Goal: Information Seeking & Learning: Check status

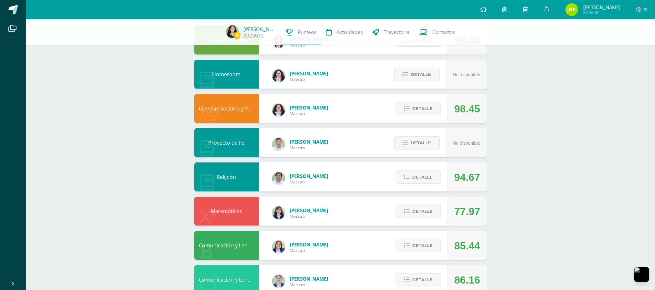
scroll to position [129, 0]
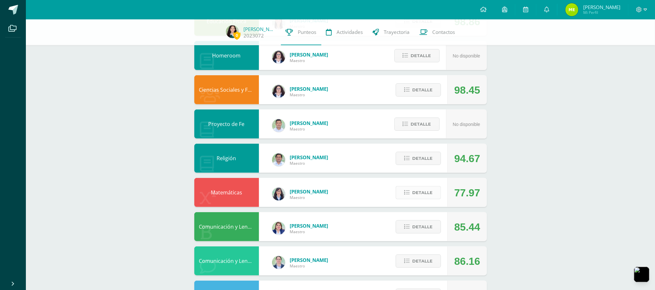
click at [418, 196] on span "Detalle" at bounding box center [422, 193] width 20 height 12
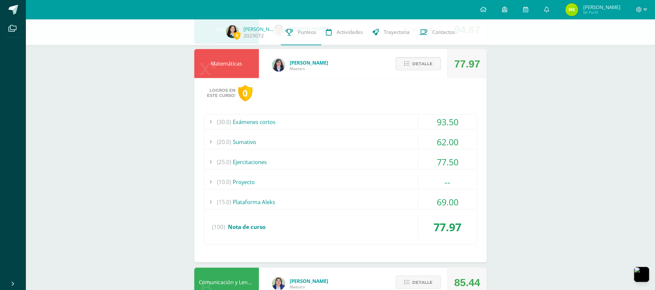
click at [296, 140] on div "(20.0) [GEOGRAPHIC_DATA]" at bounding box center [340, 142] width 273 height 15
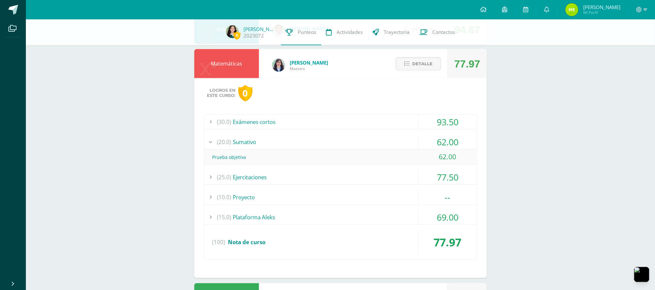
click at [296, 140] on div "(20.0) Sumativo" at bounding box center [340, 142] width 273 height 15
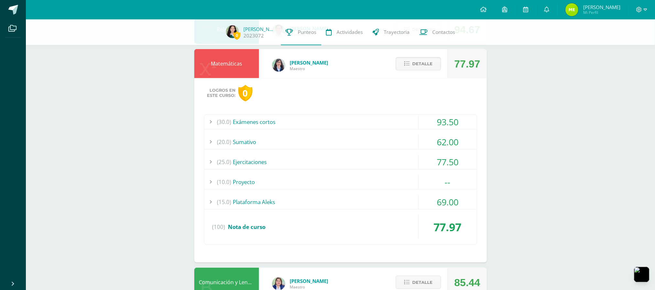
click at [291, 180] on div "(10.0) Proyecto" at bounding box center [340, 182] width 273 height 15
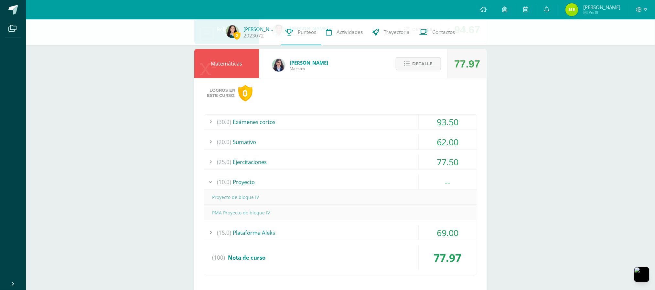
click at [267, 189] on div "(10.0) Proyecto" at bounding box center [340, 182] width 273 height 15
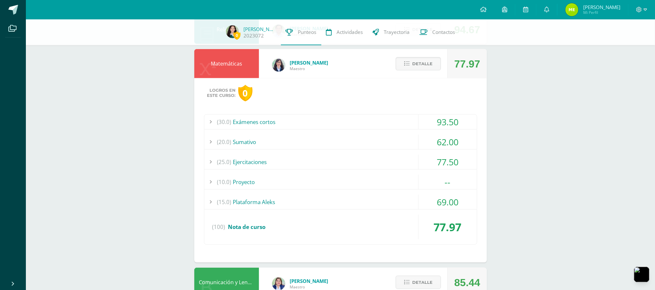
click at [267, 168] on div "(25.0) Ejercitaciones" at bounding box center [340, 162] width 273 height 15
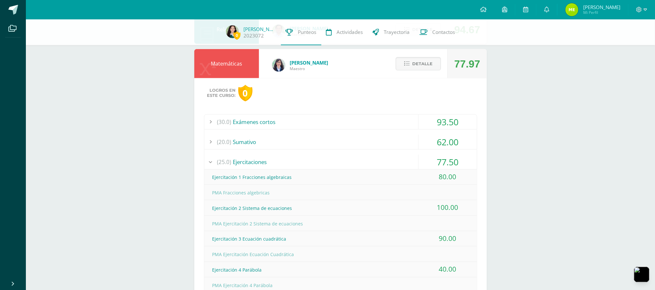
click at [263, 162] on div "(25.0) Ejercitaciones" at bounding box center [340, 162] width 273 height 15
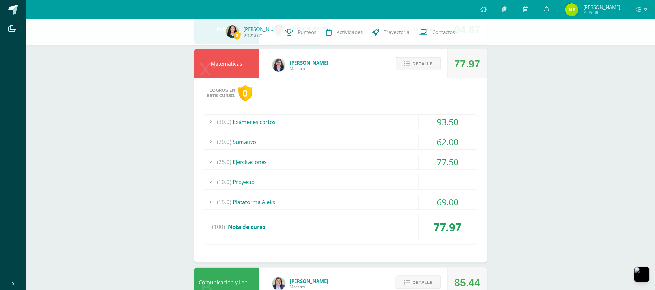
click at [407, 60] on button "Detalle" at bounding box center [418, 63] width 45 height 13
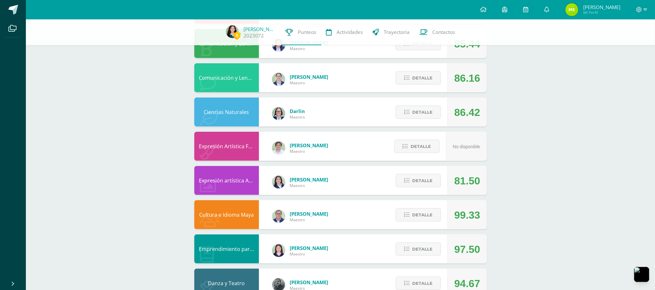
scroll to position [334, 0]
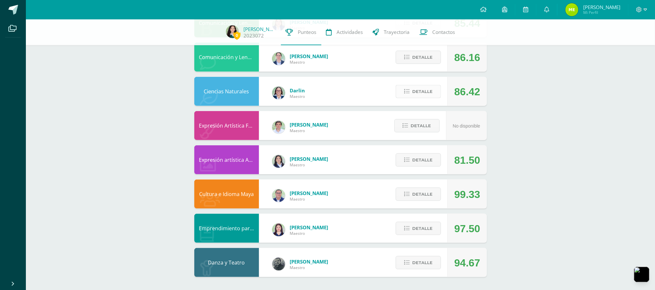
click at [423, 92] on span "Detalle" at bounding box center [422, 92] width 20 height 12
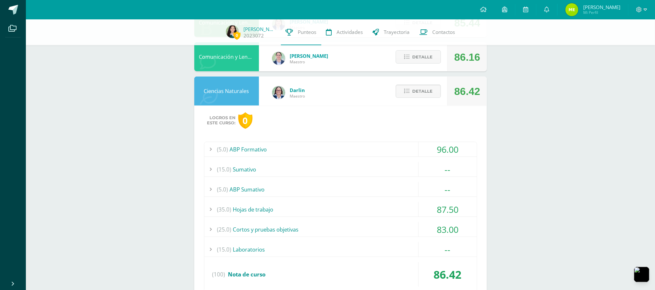
click at [318, 169] on div "(15.0) Sumativo" at bounding box center [340, 169] width 273 height 15
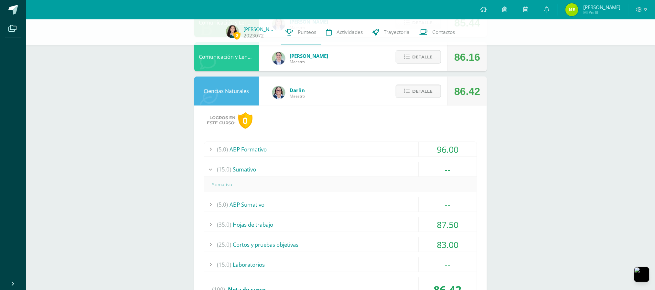
click at [318, 169] on div "(15.0) Sumativo" at bounding box center [340, 169] width 273 height 15
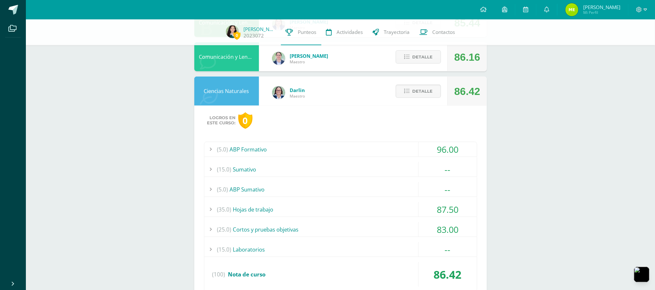
click at [314, 252] on div "(15.0) Laboratorios" at bounding box center [340, 250] width 273 height 15
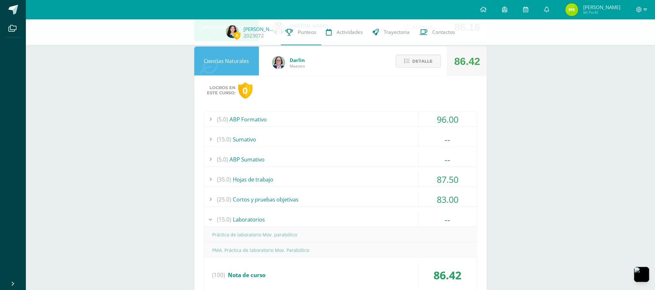
scroll to position [463, 0]
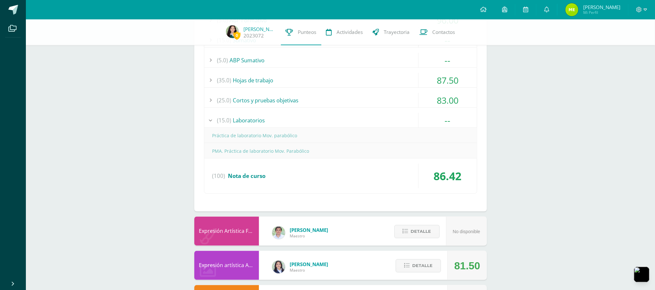
click at [282, 119] on div "(15.0) Laboratorios" at bounding box center [340, 120] width 273 height 15
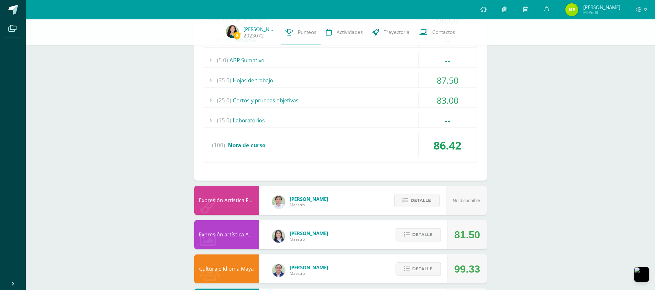
scroll to position [334, 0]
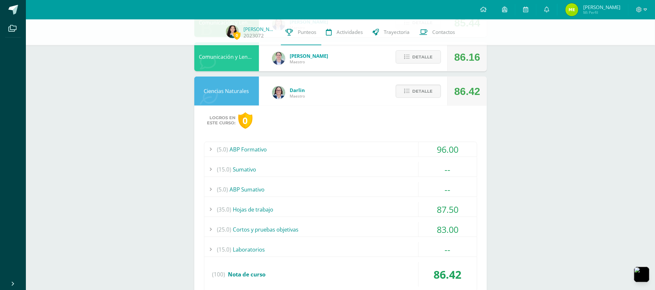
click at [432, 99] on div "Detalle" at bounding box center [416, 91] width 61 height 29
click at [426, 90] on span "Detalle" at bounding box center [422, 91] width 20 height 12
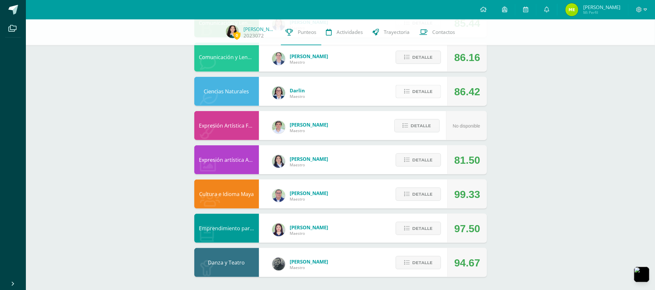
scroll to position [204, 0]
